Goal: Task Accomplishment & Management: Manage account settings

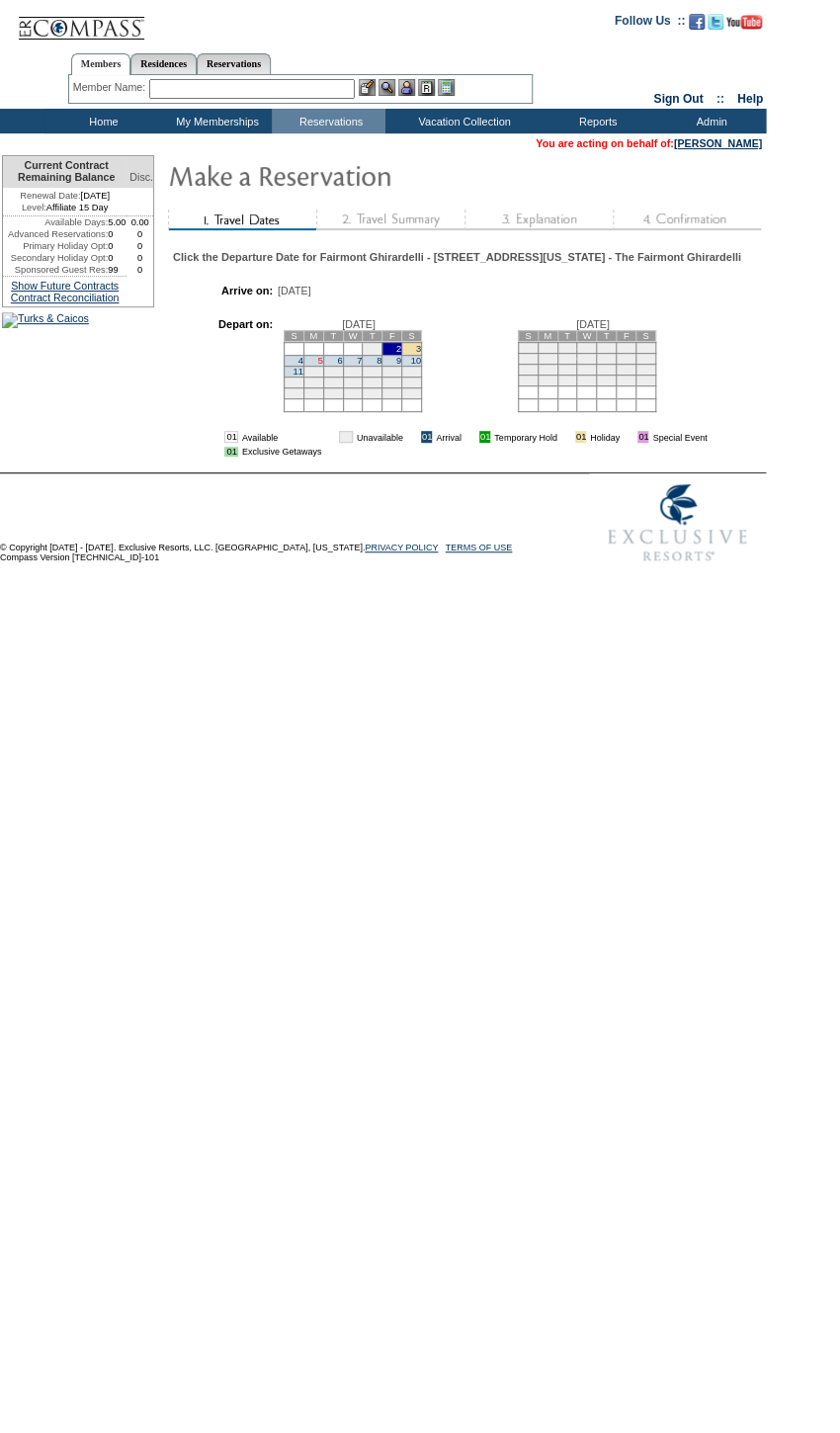
click at [322, 366] on link "5" at bounding box center [319, 361] width 5 height 10
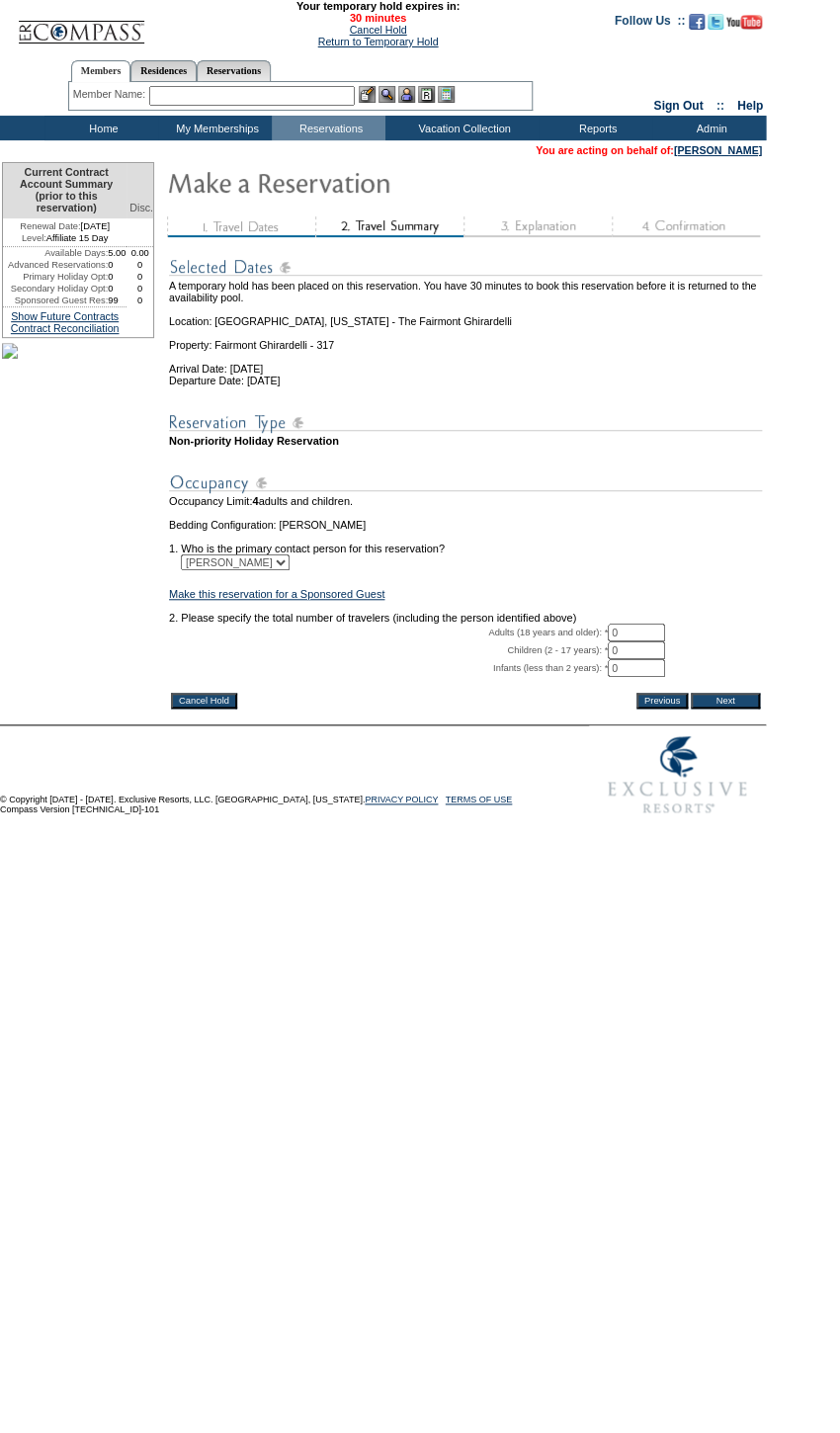
click at [636, 641] on input "0" at bounding box center [636, 632] width 57 height 18
type input "2"
click at [717, 708] on input "Next" at bounding box center [725, 701] width 69 height 16
